Goal: Task Accomplishment & Management: Manage account settings

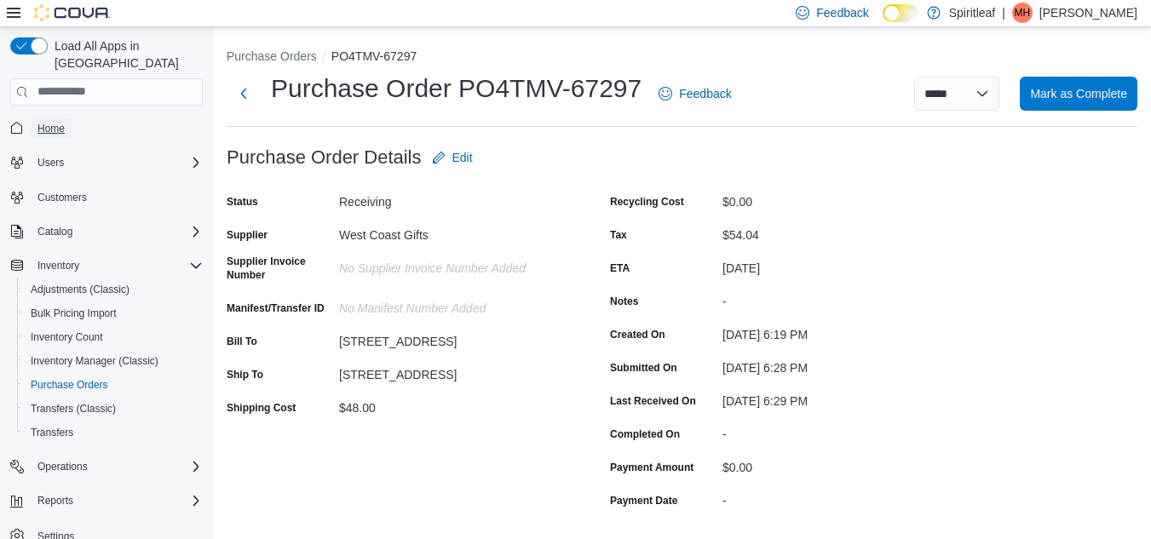
drag, startPoint x: 0, startPoint y: 0, endPoint x: 52, endPoint y: 111, distance: 122.4
click at [52, 122] on span "Home" at bounding box center [50, 129] width 27 height 14
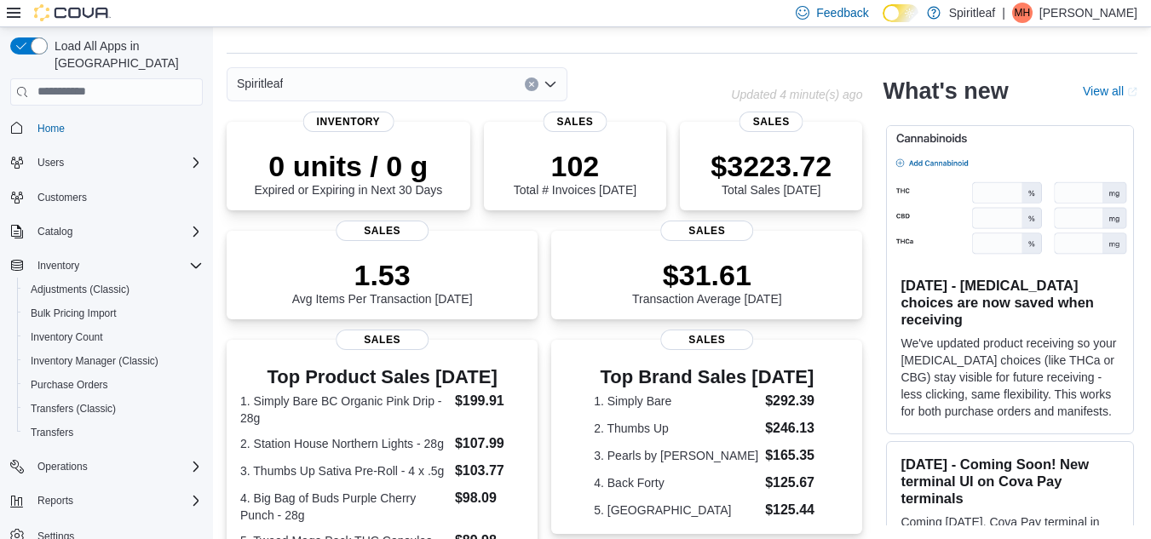
scroll to position [462, 0]
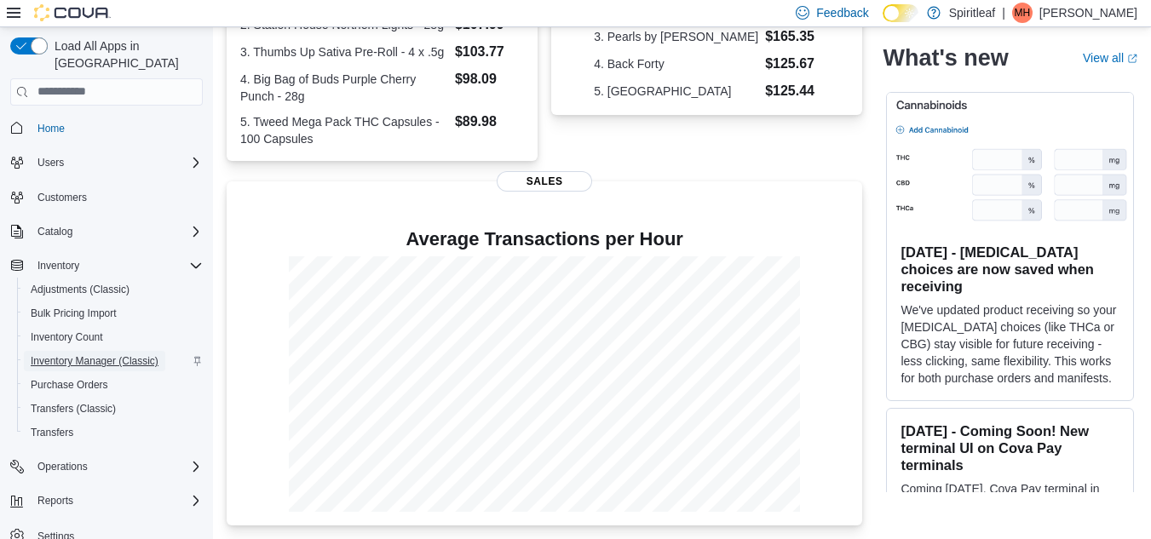
click at [102, 354] on span "Inventory Manager (Classic)" at bounding box center [95, 361] width 128 height 14
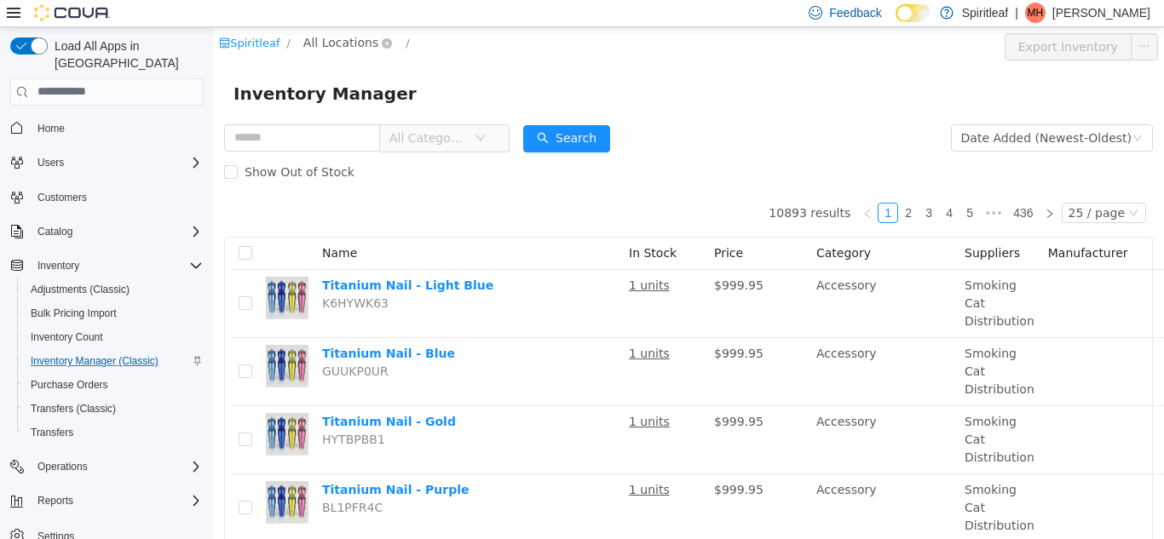
click at [346, 45] on span "All Locations" at bounding box center [340, 41] width 75 height 19
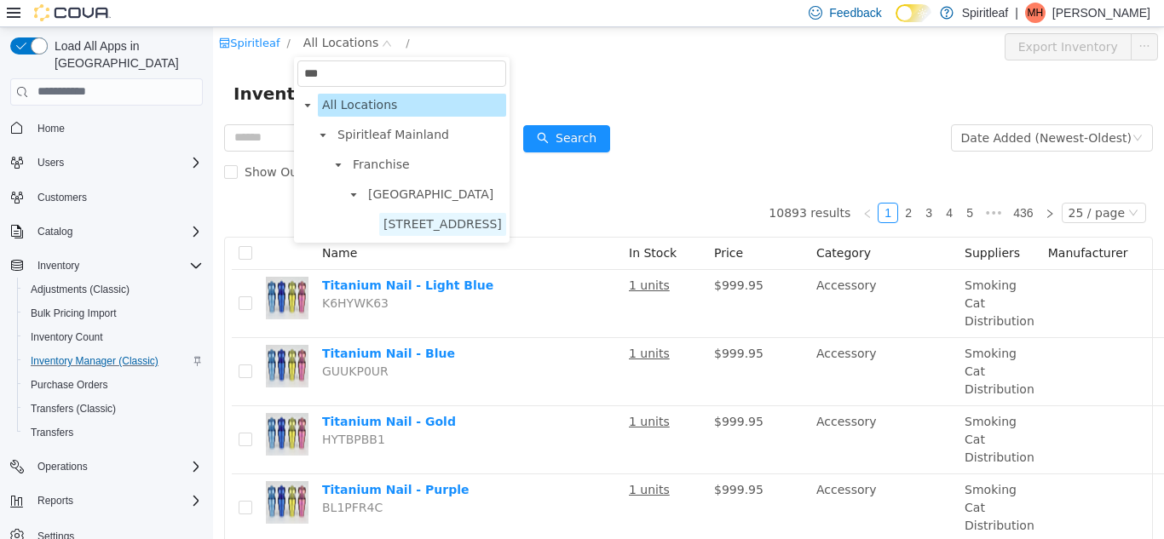
type input "***"
click at [498, 230] on span "[STREET_ADDRESS]" at bounding box center [442, 223] width 118 height 14
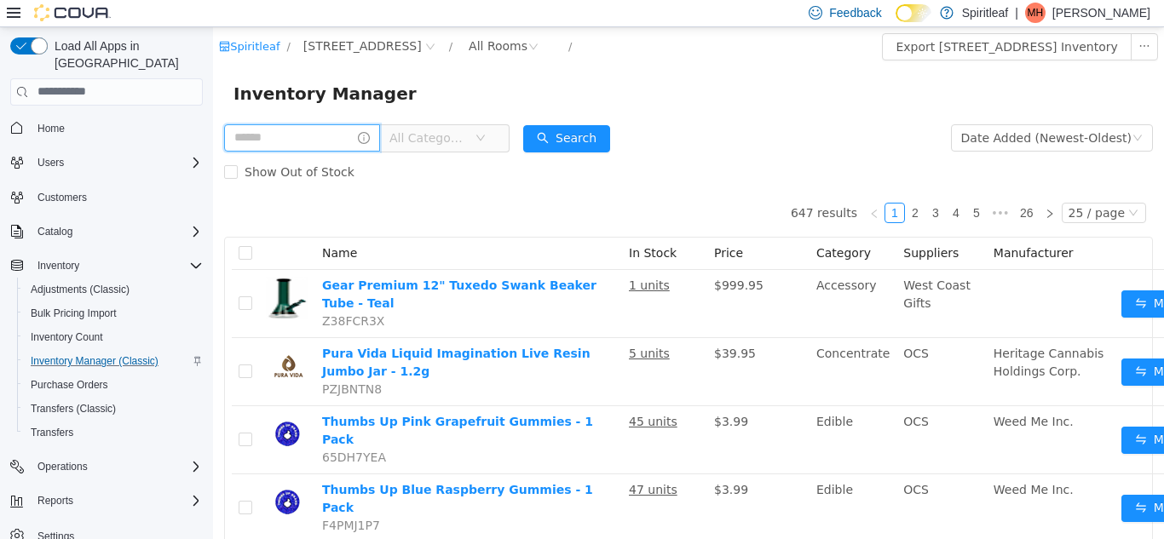
click at [333, 142] on input "text" at bounding box center [302, 137] width 156 height 27
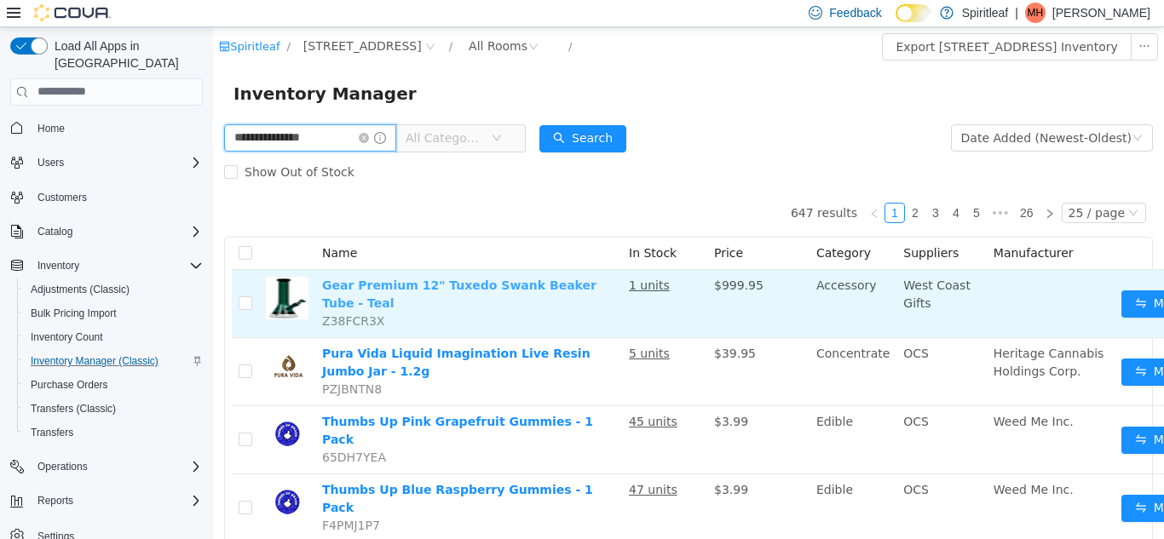
type input "**********"
click at [416, 288] on link "Gear Premium 12" Tuxedo Swank Beaker Tube - Teal" at bounding box center [459, 294] width 274 height 32
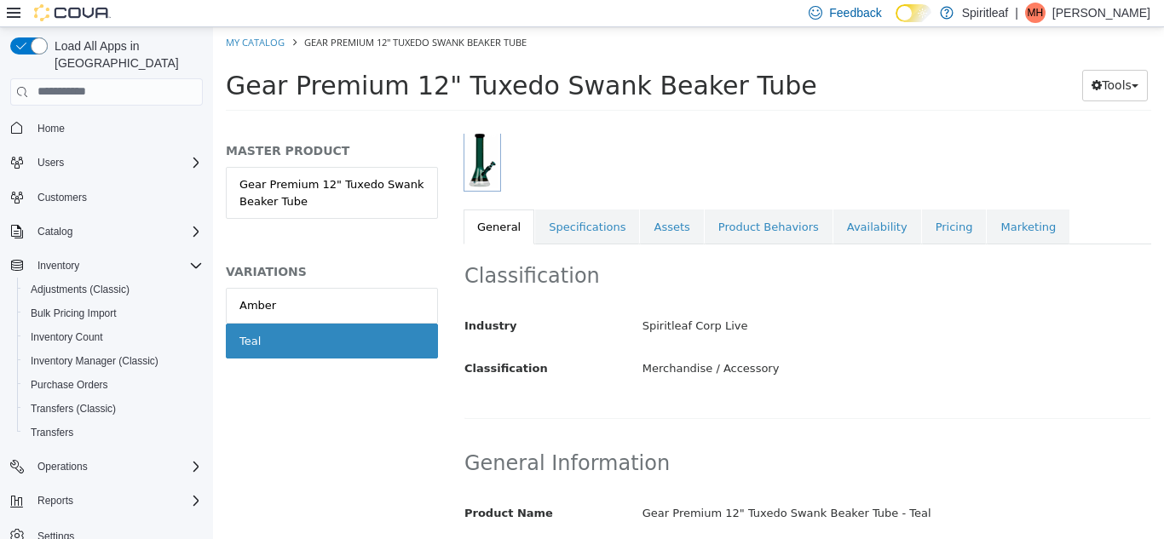
scroll to position [239, 0]
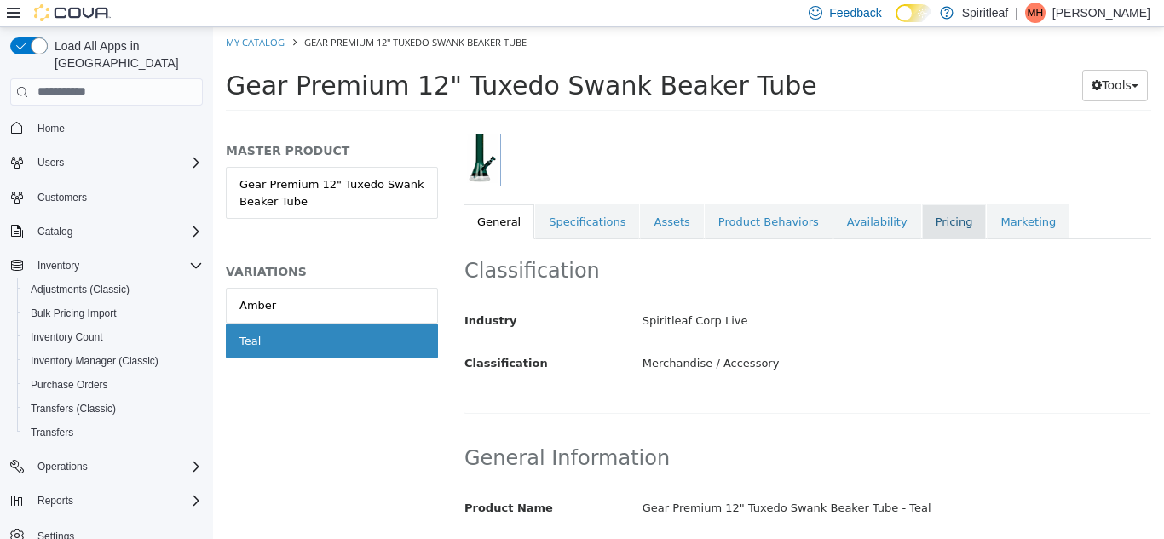
click at [923, 225] on link "Pricing" at bounding box center [954, 222] width 65 height 36
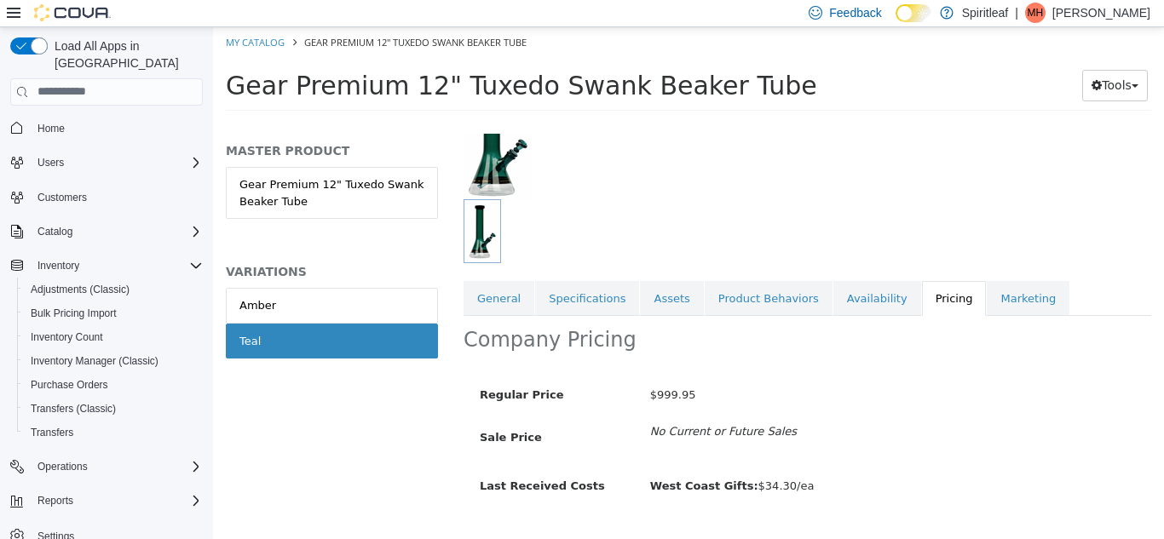
scroll to position [200, 0]
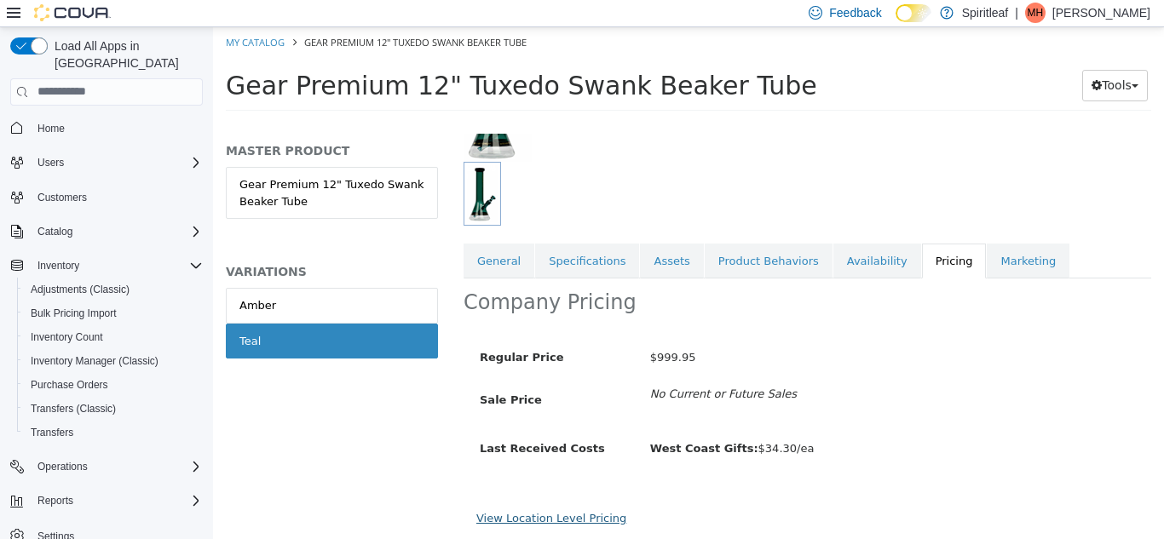
click at [590, 511] on link "View Location Level Pricing" at bounding box center [551, 517] width 150 height 13
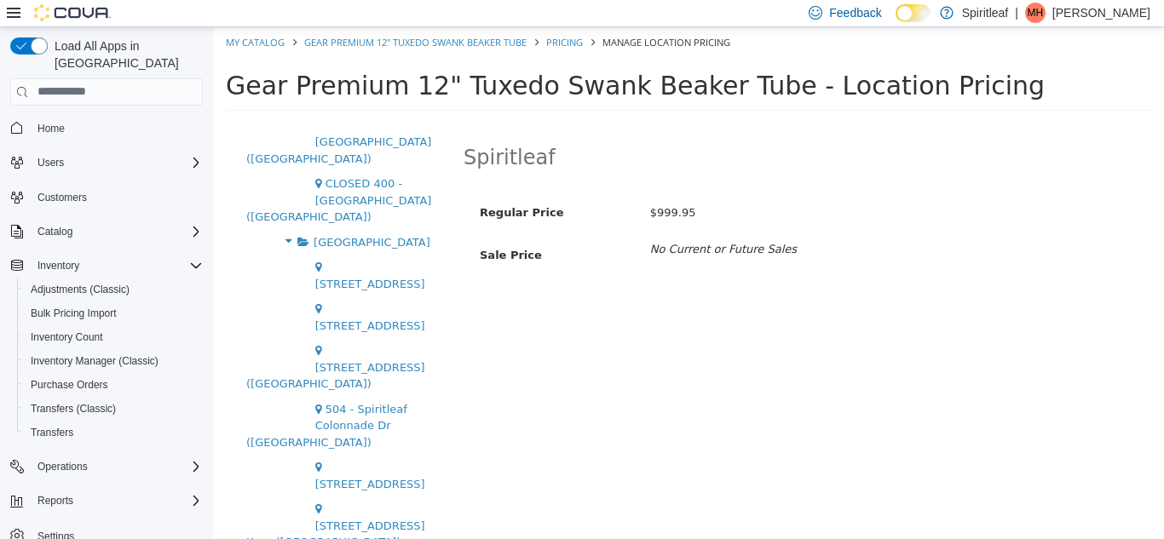
scroll to position [3976, 0]
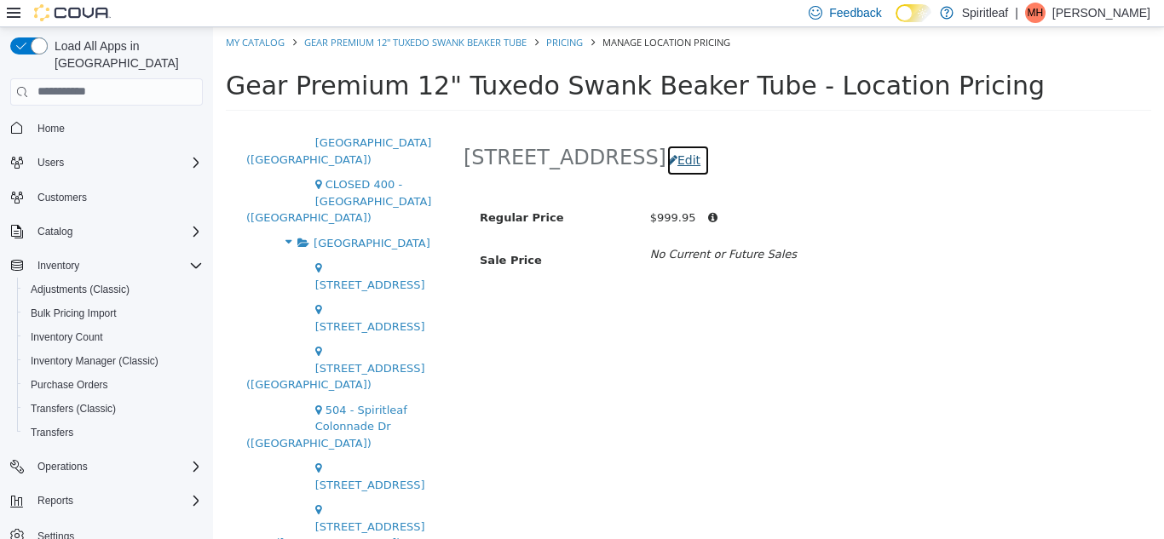
click at [710, 164] on button "Edit" at bounding box center [687, 160] width 43 height 32
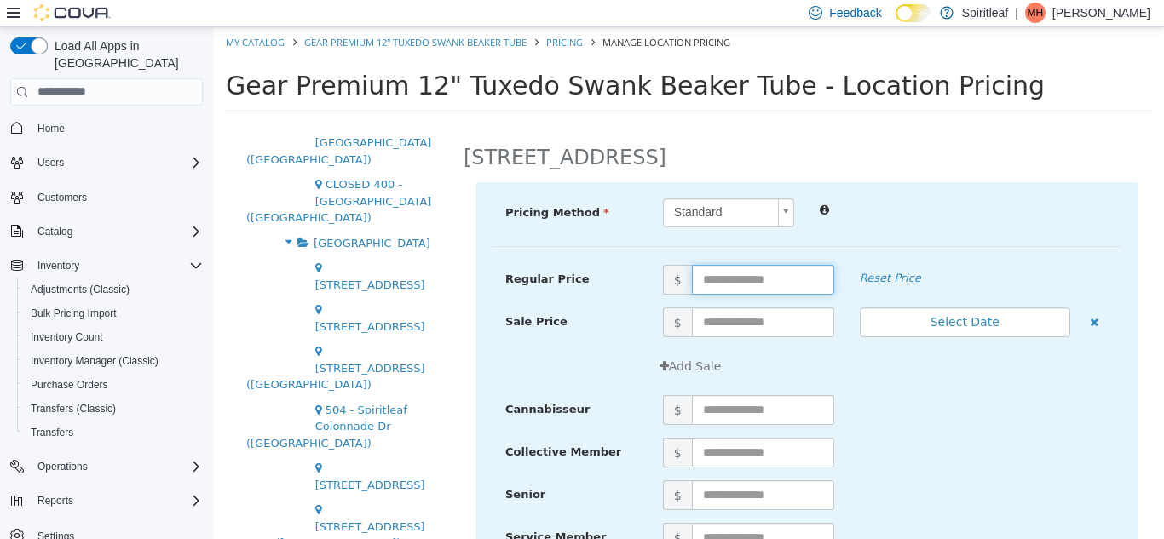
click at [812, 279] on input "text" at bounding box center [763, 279] width 142 height 30
type input "*****"
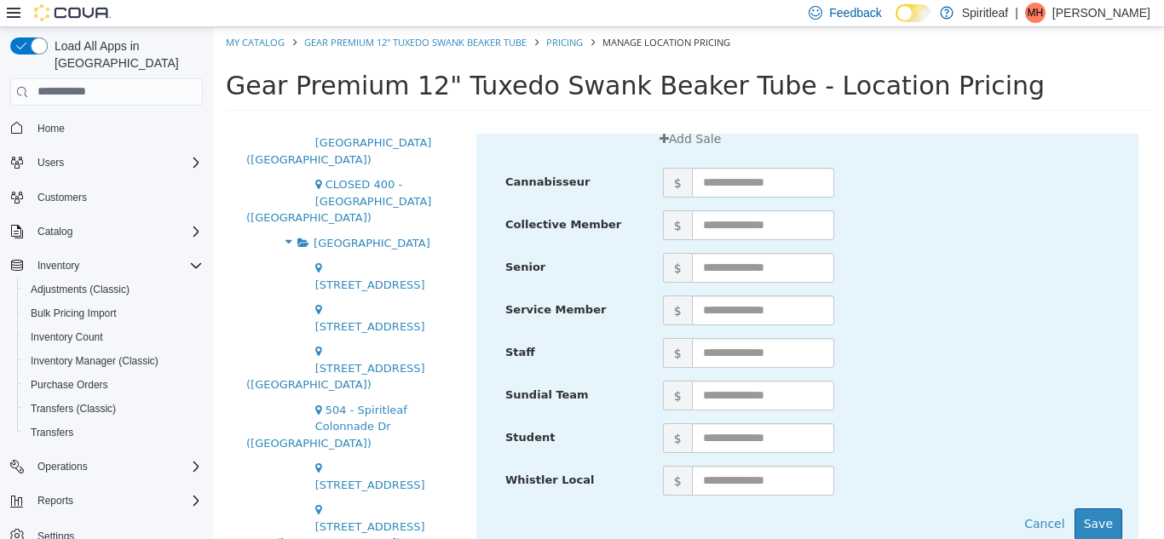
scroll to position [262, 0]
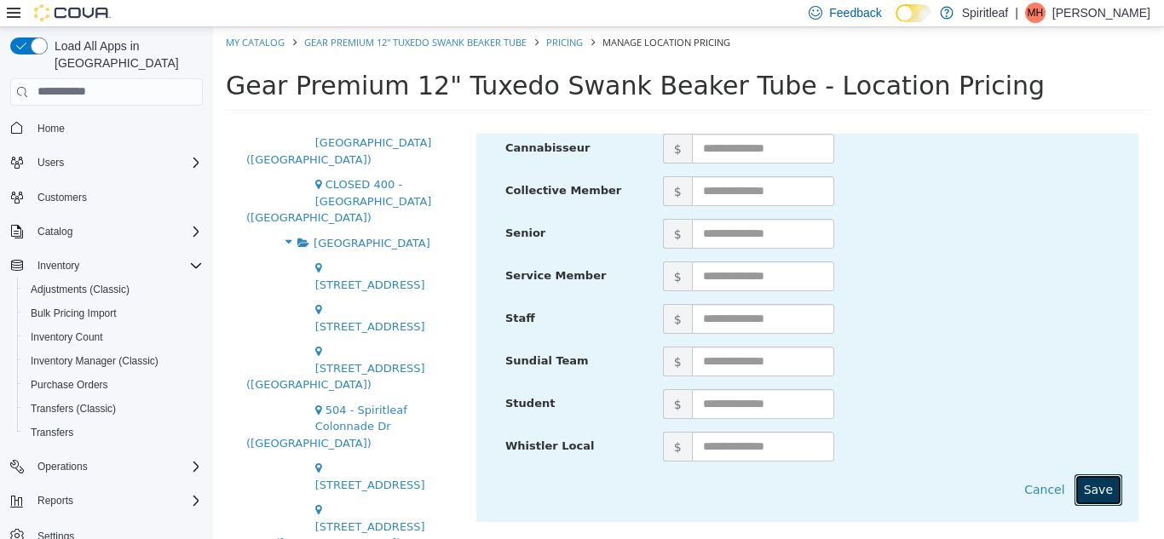
click at [1078, 491] on button "Save" at bounding box center [1098, 490] width 48 height 32
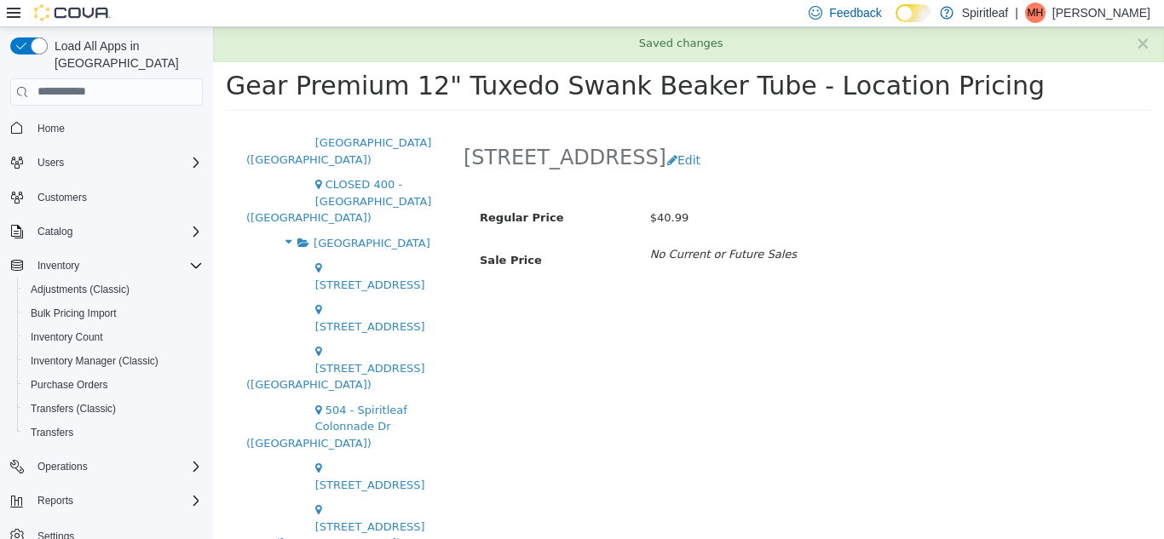
scroll to position [0, 0]
